Goal: Task Accomplishment & Management: Manage account settings

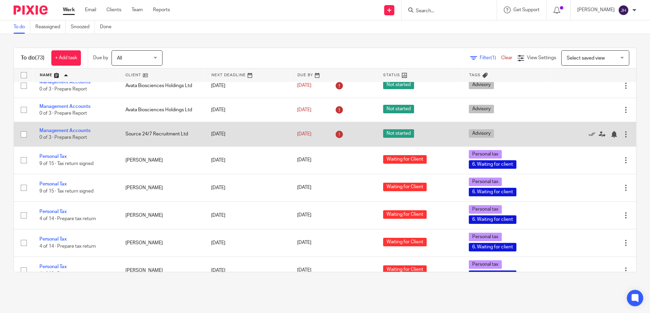
scroll to position [782, 0]
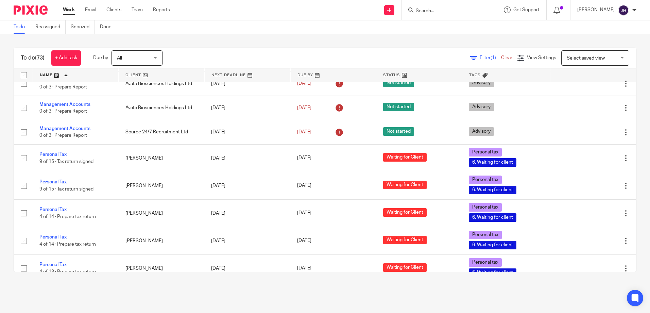
click at [452, 12] on input "Search" at bounding box center [445, 11] width 61 height 6
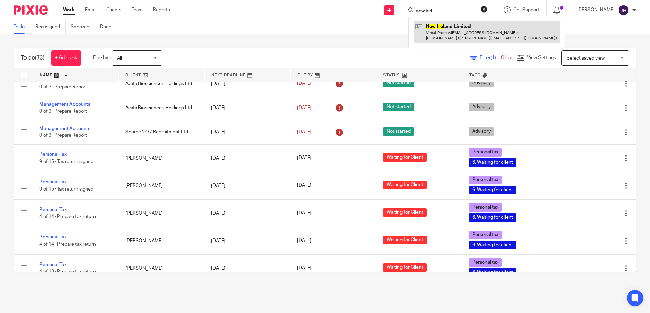
type input "new irel"
click at [447, 28] on link at bounding box center [487, 31] width 146 height 21
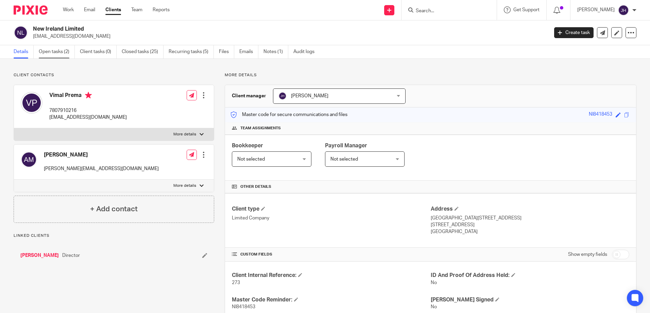
drag, startPoint x: 56, startPoint y: 42, endPoint x: 55, endPoint y: 49, distance: 6.8
click at [56, 42] on div "New Ireland Limited vprema@atmanagement.co.uk Create task Update from Companies…" at bounding box center [325, 32] width 650 height 25
click at [55, 50] on link "Open tasks (2)" at bounding box center [57, 51] width 36 height 13
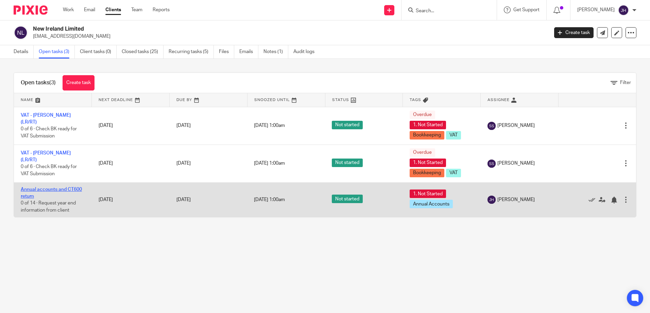
click at [75, 188] on link "Annual accounts and CT600 return" at bounding box center [51, 193] width 61 height 12
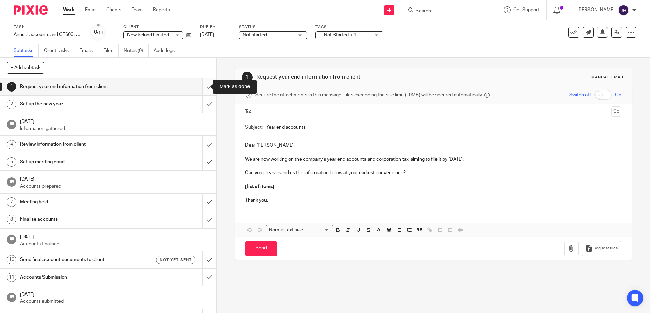
click at [203, 89] on input "submit" at bounding box center [108, 86] width 216 height 17
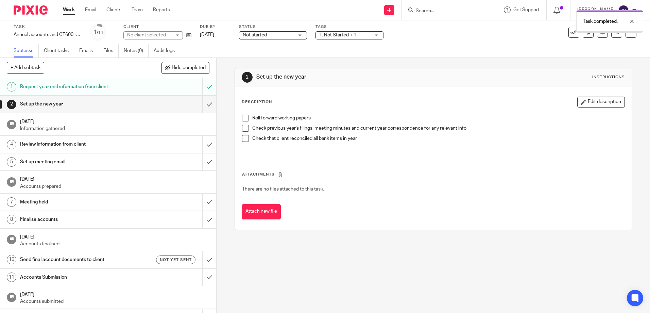
click at [202, 104] on input "submit" at bounding box center [108, 104] width 216 height 17
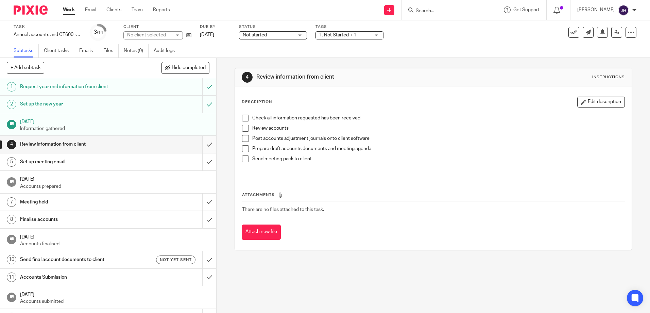
drag, startPoint x: 0, startPoint y: 0, endPoint x: 203, endPoint y: 147, distance: 250.7
click at [203, 147] on input "submit" at bounding box center [108, 144] width 216 height 17
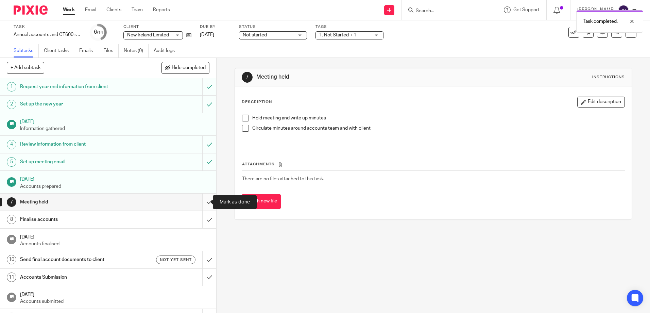
click at [203, 205] on input "submit" at bounding box center [108, 201] width 216 height 17
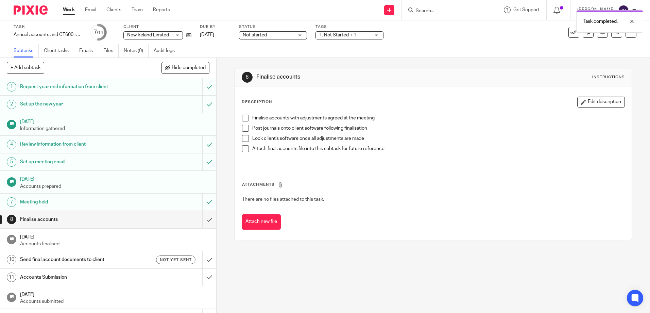
click at [203, 218] on input "submit" at bounding box center [108, 219] width 216 height 17
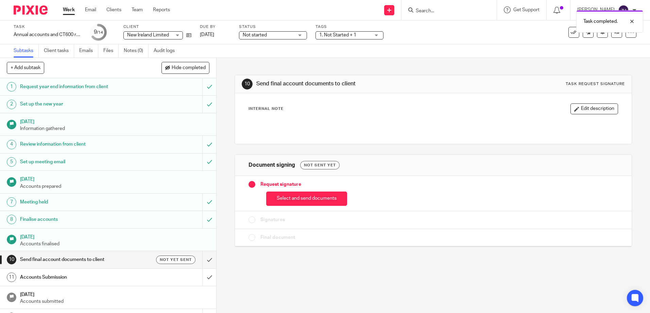
click at [258, 39] on div "Not started Not started" at bounding box center [273, 35] width 68 height 8
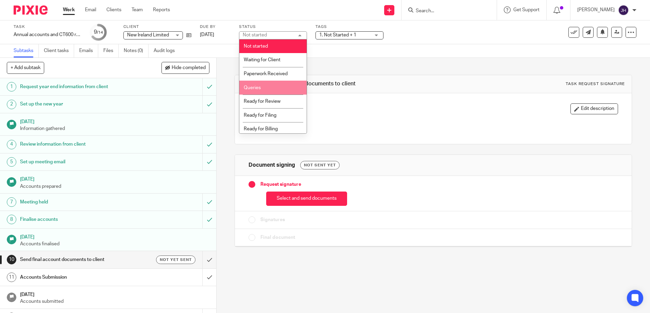
scroll to position [3, 0]
click at [275, 81] on li "Queries" at bounding box center [272, 85] width 67 height 14
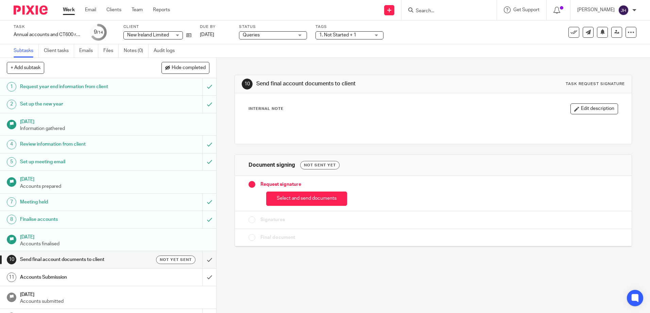
click at [334, 37] on span "1. Not Started + 1" at bounding box center [337, 35] width 37 height 5
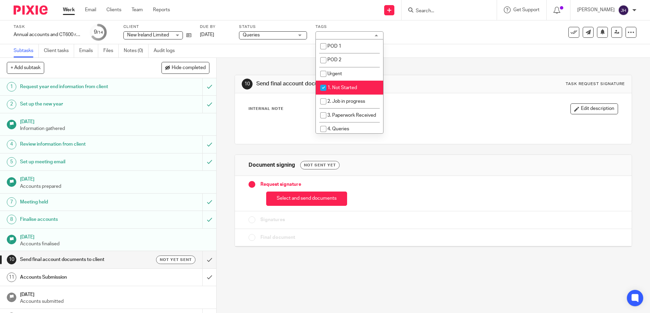
click at [357, 86] on li "1. Not Started" at bounding box center [349, 88] width 67 height 14
checkbox input "false"
click at [360, 97] on li "2. Job in progress" at bounding box center [349, 101] width 67 height 14
checkbox input "true"
drag, startPoint x: 428, startPoint y: 54, endPoint x: 414, endPoint y: 50, distance: 15.3
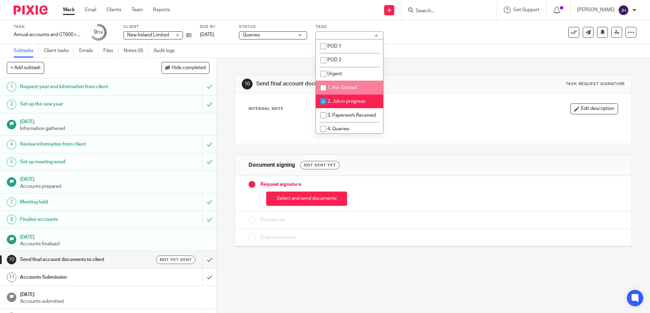
click at [429, 54] on div "Subtasks Client tasks Emails Files Notes (0) Audit logs" at bounding box center [325, 51] width 650 height 14
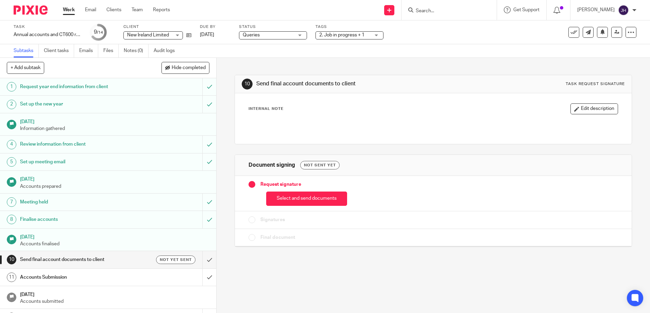
click at [447, 11] on input "Search" at bounding box center [445, 11] width 61 height 6
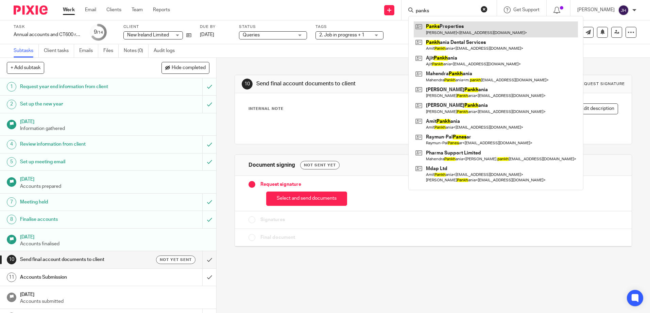
type input "panks"
click at [485, 27] on link at bounding box center [496, 29] width 164 height 16
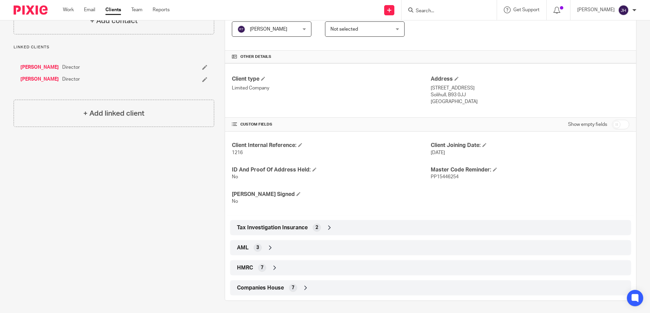
scroll to position [131, 0]
click at [277, 242] on div "AML 3" at bounding box center [430, 246] width 391 height 12
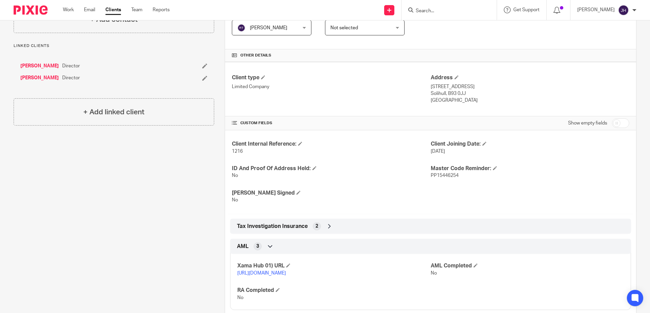
scroll to position [194, 0]
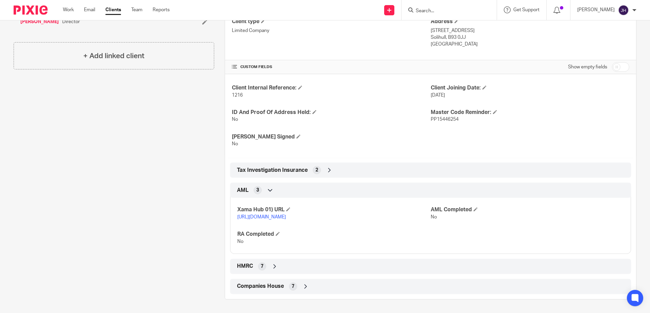
click at [276, 262] on div "HMRC 7" at bounding box center [430, 266] width 391 height 12
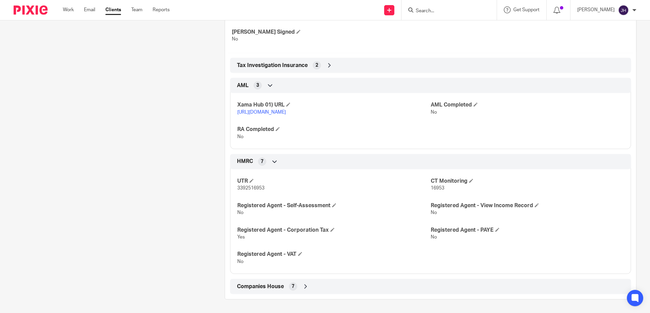
scroll to position [299, 0]
click at [305, 285] on icon at bounding box center [305, 286] width 7 height 7
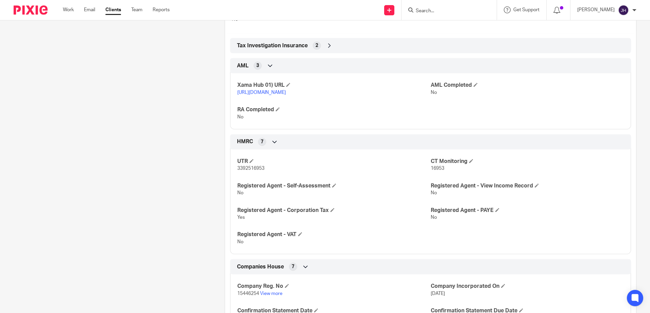
scroll to position [268, 0]
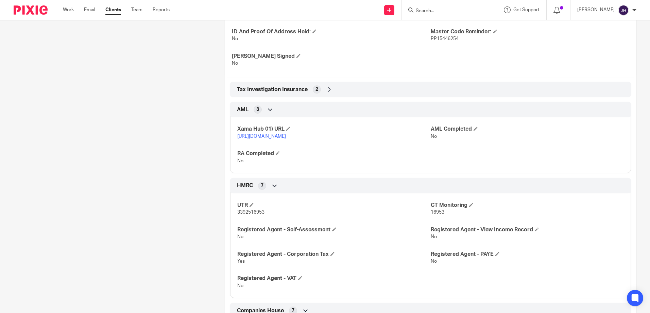
click at [327, 88] on icon at bounding box center [329, 89] width 7 height 7
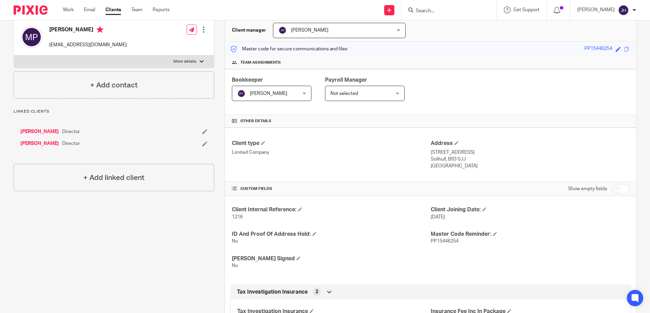
scroll to position [30, 0]
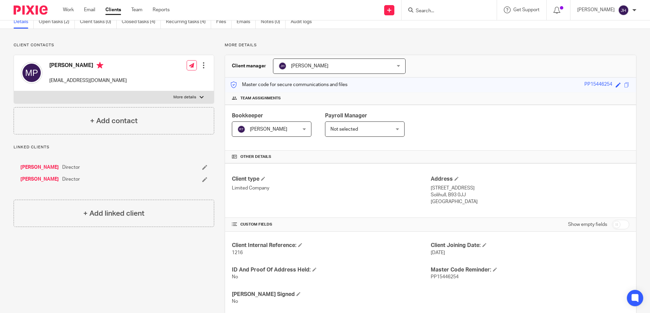
click at [152, 98] on label "More details" at bounding box center [114, 97] width 200 height 12
click at [14, 91] on input "More details" at bounding box center [14, 91] width 0 height 0
checkbox input "true"
